Goal: Task Accomplishment & Management: Complete application form

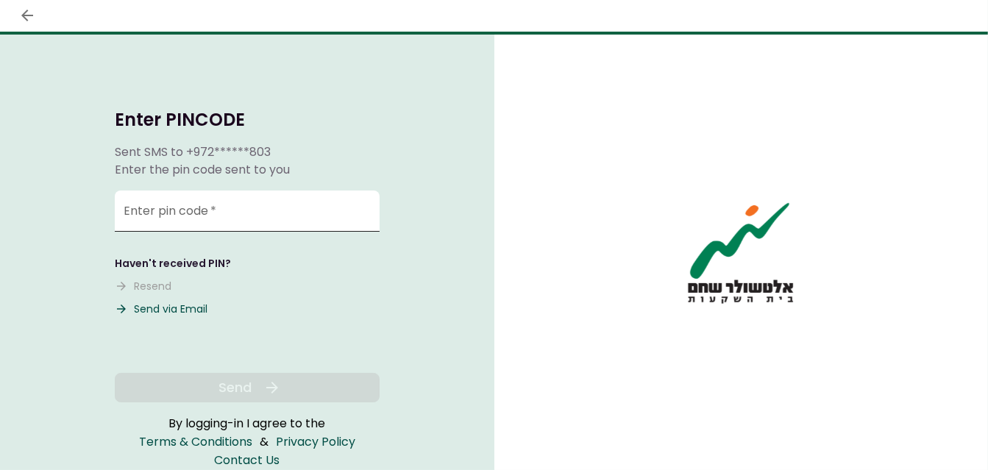
click at [249, 221] on input "Enter pin code   *" at bounding box center [247, 210] width 265 height 41
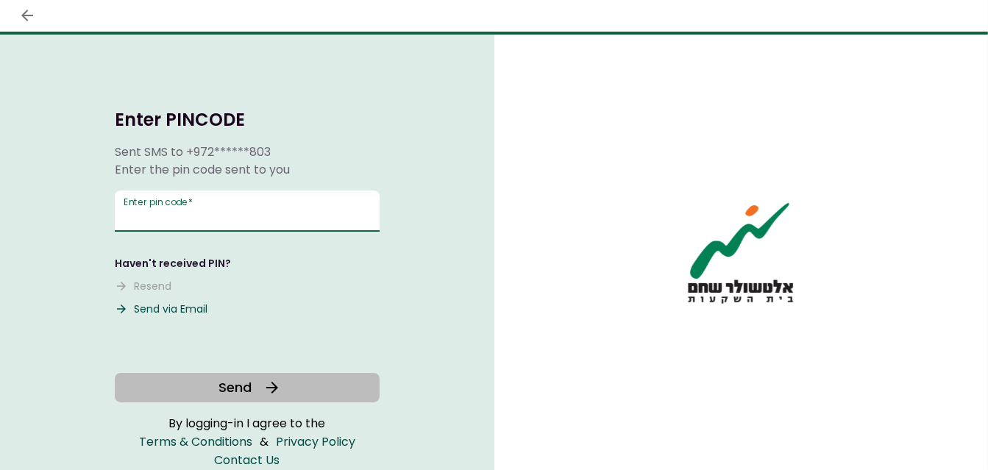
type input "******"
click at [260, 382] on button "Send" at bounding box center [247, 387] width 265 height 29
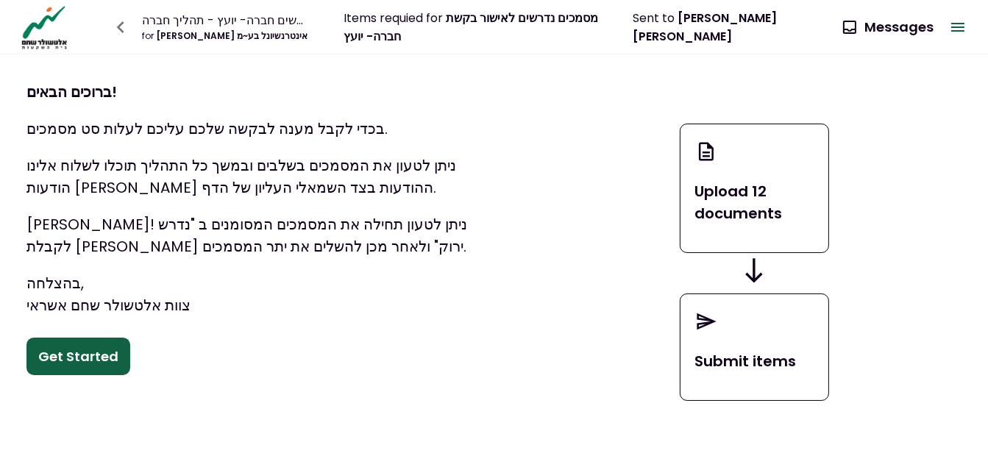
click at [83, 326] on div "ברוכים הבאים! בכדי לקבל מענה לבקשה שלכם עליכם לעלות סט מסמכים. ניתן לטעון את המ…" at bounding box center [260, 220] width 521 height 332
click at [101, 361] on button "Get Started" at bounding box center [78, 357] width 104 height 38
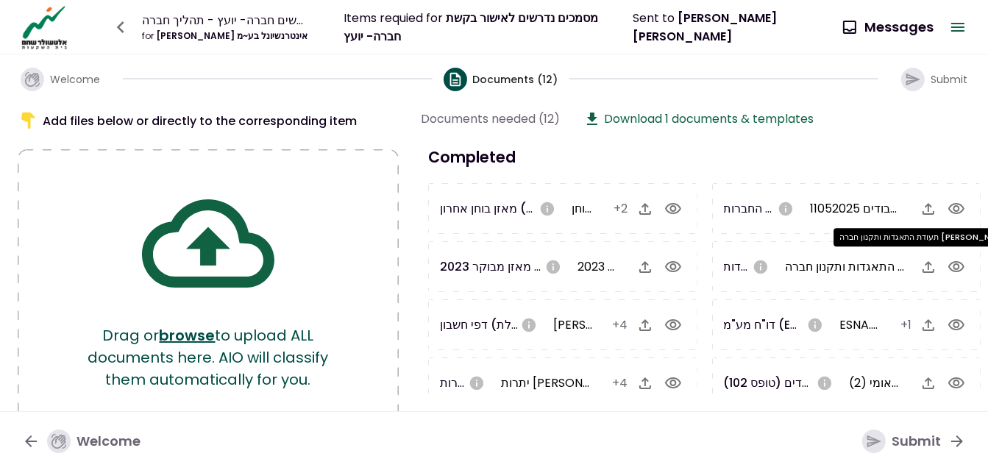
click at [821, 260] on span "תעודת התאגדות ותקנון חברה [PERSON_NAME].pdf" at bounding box center [919, 266] width 268 height 17
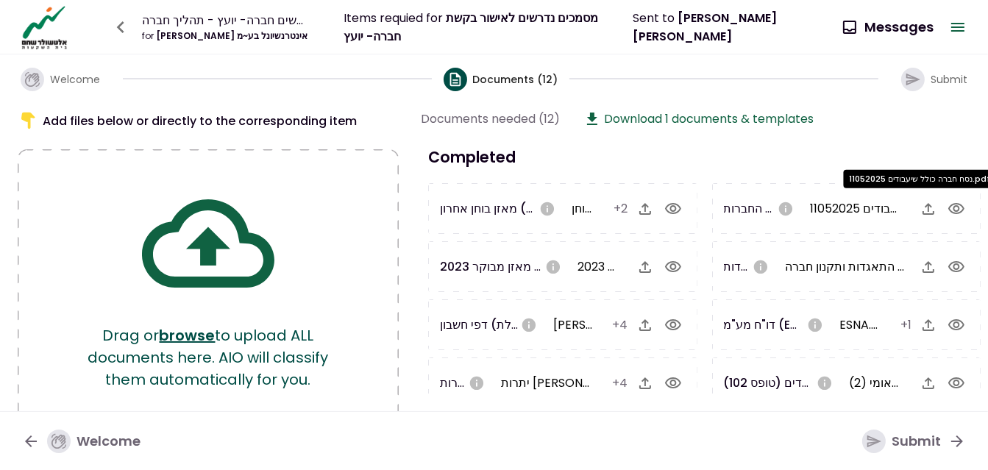
click at [832, 205] on span "נסח חברה כולל שיעבודים 11052025.pdf" at bounding box center [909, 208] width 199 height 17
click at [597, 121] on icon at bounding box center [592, 119] width 18 height 18
click at [604, 154] on h3 "Completed" at bounding box center [704, 157] width 567 height 23
click at [593, 114] on icon at bounding box center [592, 119] width 10 height 13
click at [574, 159] on h3 "Completed" at bounding box center [704, 157] width 567 height 23
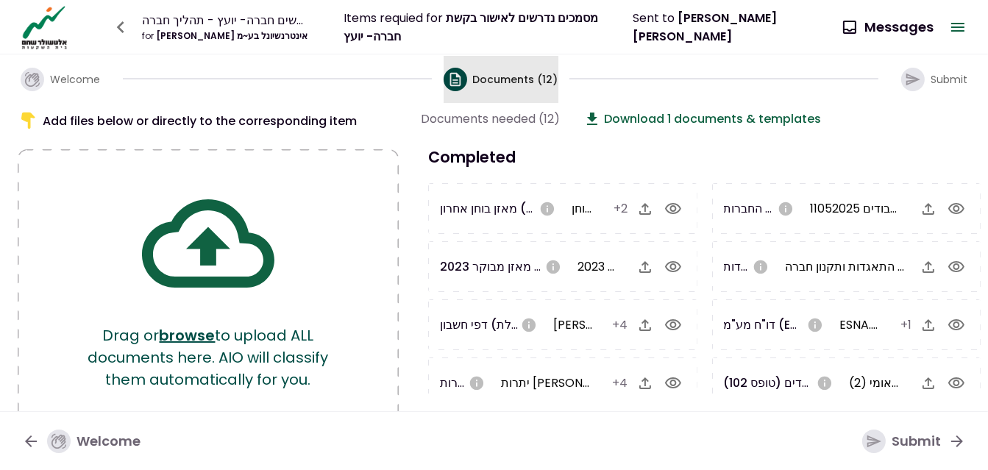
click at [524, 76] on span "Documents (12)" at bounding box center [515, 79] width 85 height 15
click at [474, 162] on h3 "Completed" at bounding box center [704, 157] width 567 height 23
click at [963, 29] on icon "button" at bounding box center [958, 27] width 18 height 18
